Goal: Information Seeking & Learning: Learn about a topic

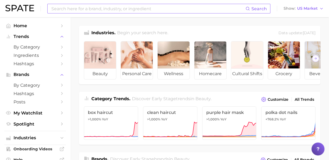
click at [69, 11] on input at bounding box center [148, 8] width 194 height 9
paste input "Create search for glp1 including [MEDICAL_DATA], [MEDICAL_DATA], [MEDICAL_DATA]…"
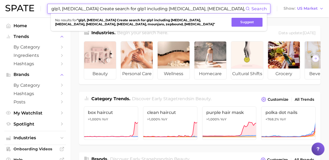
drag, startPoint x: 96, startPoint y: 8, endPoint x: 63, endPoint y: 8, distance: 33.7
click at [63, 8] on input "glp1, [MEDICAL_DATA] Create search for glp1 including [MEDICAL_DATA], [MEDICAL_…" at bounding box center [148, 8] width 194 height 9
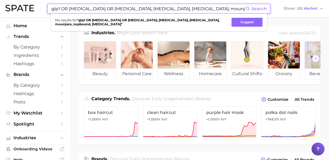
drag, startPoint x: 226, startPoint y: 8, endPoint x: 42, endPoint y: 6, distance: 184.4
click at [42, 6] on div "glp1 OR [MEDICAL_DATA] OR [MEDICAL_DATA], [MEDICAL_DATA], [MEDICAL_DATA], mounj…" at bounding box center [164, 8] width 318 height 17
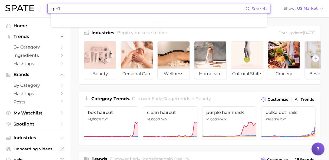
type input "glp1"
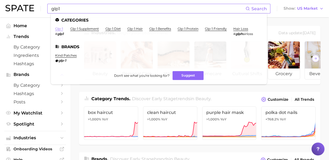
click at [60, 31] on link "glp-1" at bounding box center [59, 29] width 8 height 4
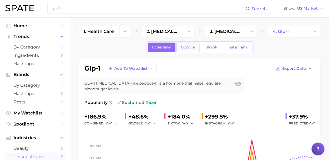
click at [190, 46] on span "Google" at bounding box center [188, 47] width 14 height 5
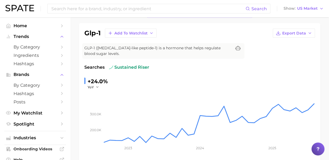
scroll to position [27, 0]
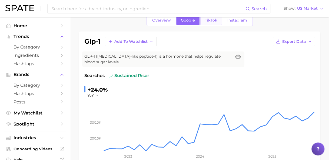
click at [211, 22] on link "TikTok" at bounding box center [211, 20] width 22 height 9
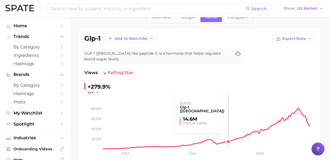
scroll to position [27, 0]
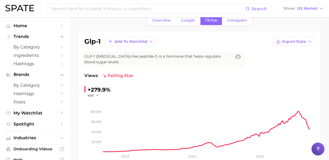
click at [233, 21] on span "Instagram" at bounding box center [237, 20] width 20 height 5
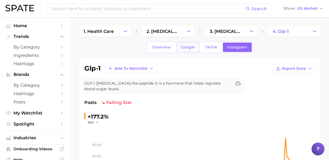
click at [188, 46] on span "Google" at bounding box center [188, 47] width 14 height 5
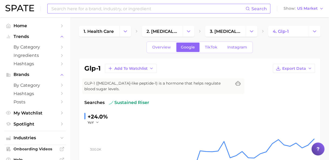
click at [91, 10] on input at bounding box center [148, 8] width 194 height 9
type input "[MEDICAL_DATA]"
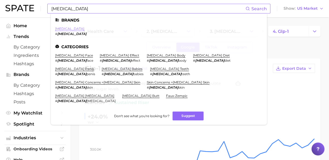
click at [63, 29] on link "[MEDICAL_DATA]" at bounding box center [69, 29] width 29 height 4
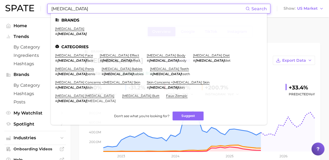
drag, startPoint x: 71, startPoint y: 9, endPoint x: 40, endPoint y: 9, distance: 31.0
click at [40, 9] on div "[MEDICAL_DATA] Search Brands [MEDICAL_DATA] # [MEDICAL_DATA] Categories [MEDICA…" at bounding box center [164, 8] width 318 height 17
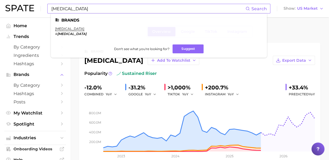
click at [62, 31] on li "[MEDICAL_DATA] # [MEDICAL_DATA]" at bounding box center [70, 31] width 31 height 9
click at [62, 34] on em "[MEDICAL_DATA]" at bounding box center [71, 34] width 29 height 4
click at [62, 29] on link "[MEDICAL_DATA]" at bounding box center [69, 29] width 29 height 4
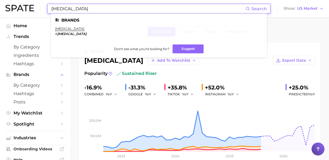
click at [69, 9] on input "[MEDICAL_DATA]" at bounding box center [148, 8] width 194 height 9
drag, startPoint x: 69, startPoint y: 9, endPoint x: 40, endPoint y: 9, distance: 28.9
click at [40, 9] on div "[MEDICAL_DATA] Search Brands [MEDICAL_DATA] # [MEDICAL_DATA] Don't see what you…" at bounding box center [164, 8] width 318 height 17
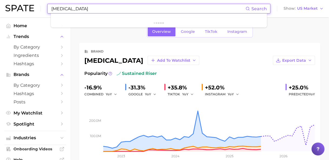
type input "[MEDICAL_DATA]"
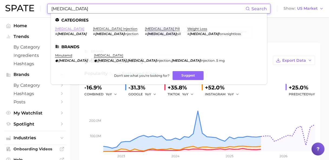
click at [61, 29] on link "[MEDICAL_DATA]" at bounding box center [69, 29] width 29 height 4
